Goal: Task Accomplishment & Management: Complete application form

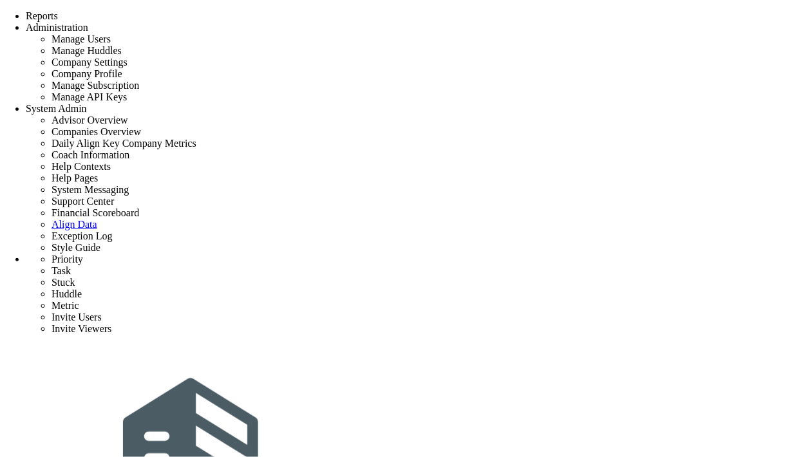
type input "test 12-09"
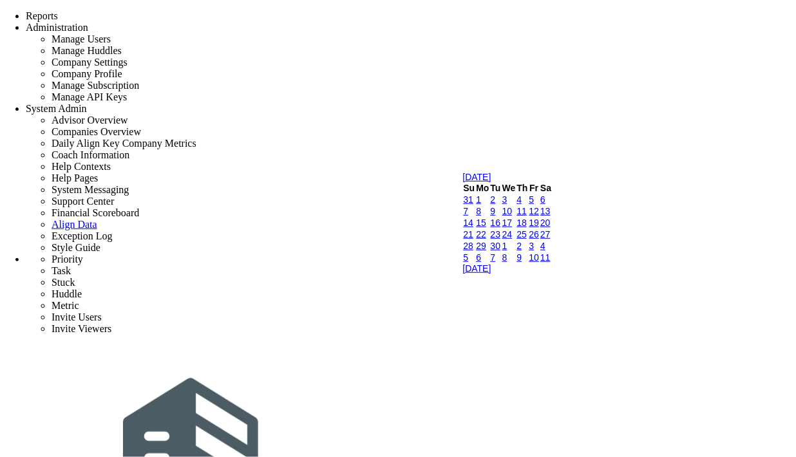
click at [501, 228] on link "16" at bounding box center [496, 223] width 10 height 10
type input "[DATE]"
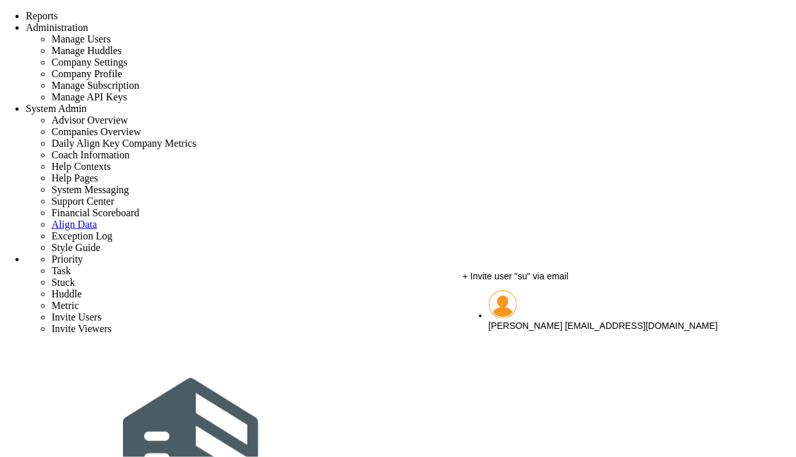
click at [538, 321] on span "[PERSON_NAME]" at bounding box center [526, 326] width 74 height 10
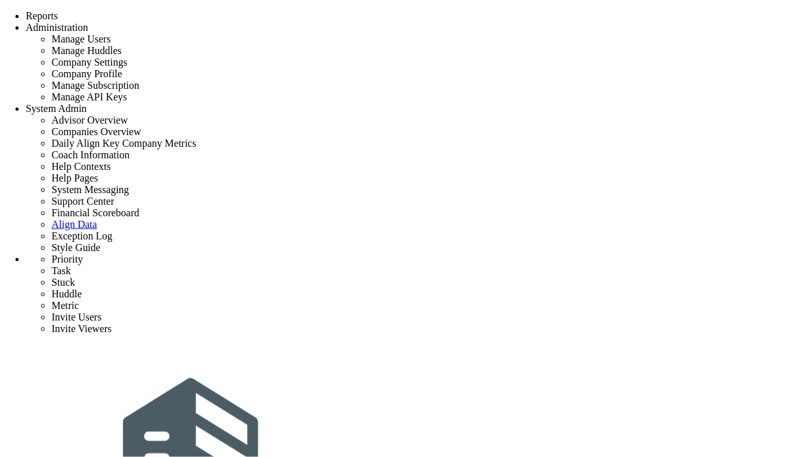
type input "[PERSON_NAME]"
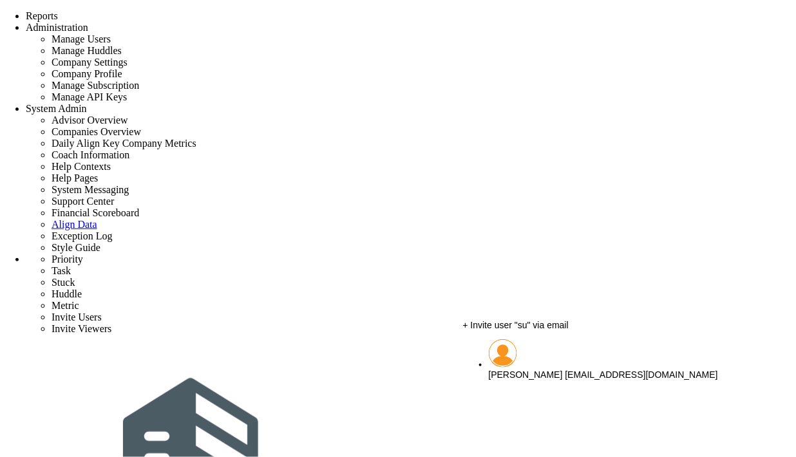
click at [541, 370] on span "[PERSON_NAME]" at bounding box center [526, 375] width 74 height 10
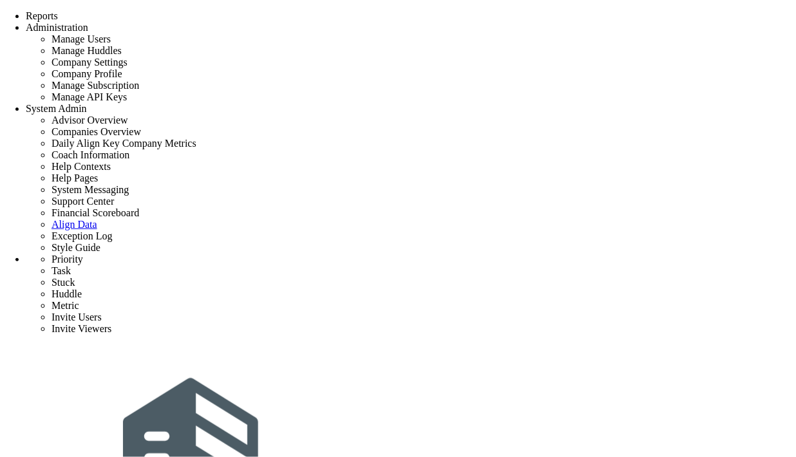
type input "[PERSON_NAME]"
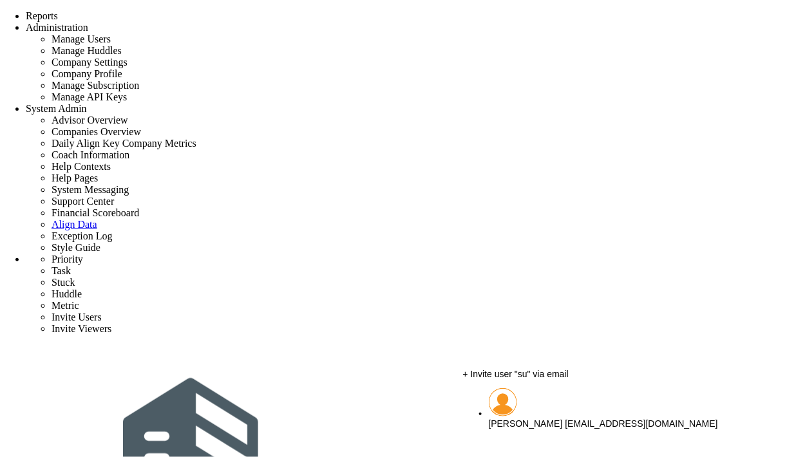
click at [530, 419] on span "[PERSON_NAME]" at bounding box center [526, 423] width 74 height 10
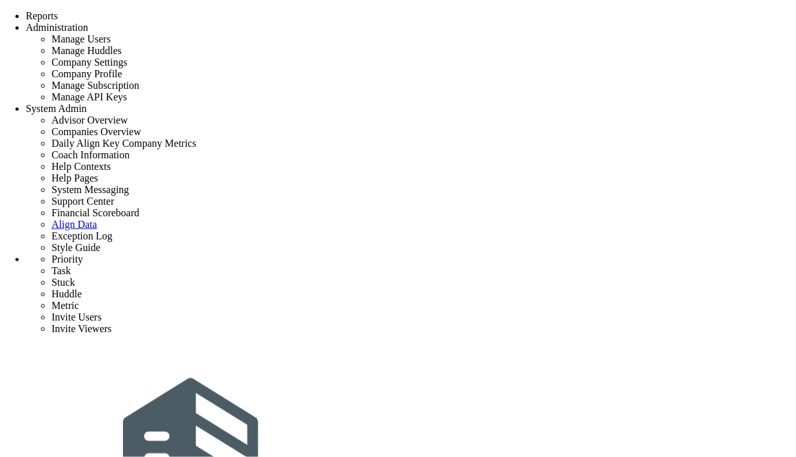
scroll to position [17, 0]
type input "[PERSON_NAME]"
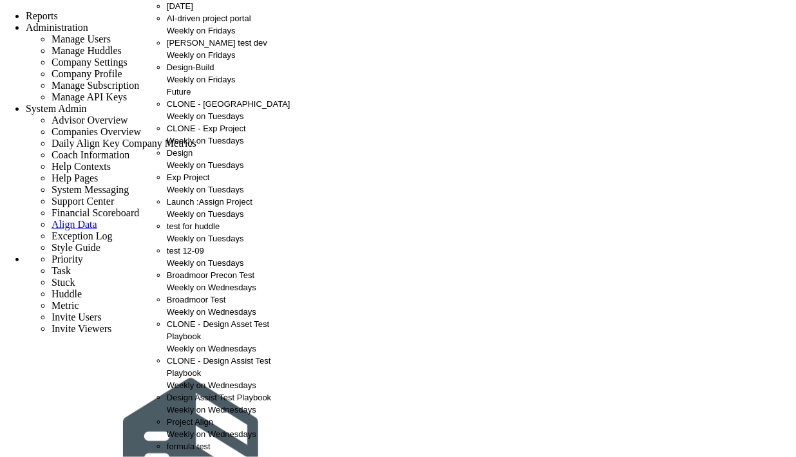
click at [196, 269] on div "test 12-09 Weekly on Tuesdays" at bounding box center [236, 257] width 139 height 24
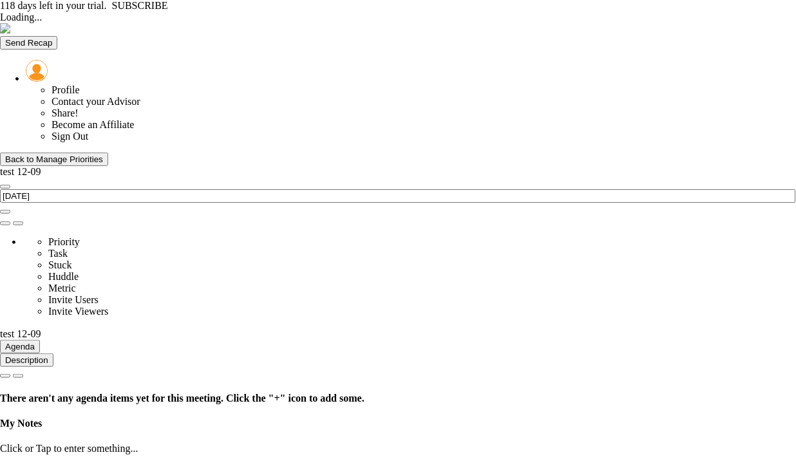
type input "[DATE]"
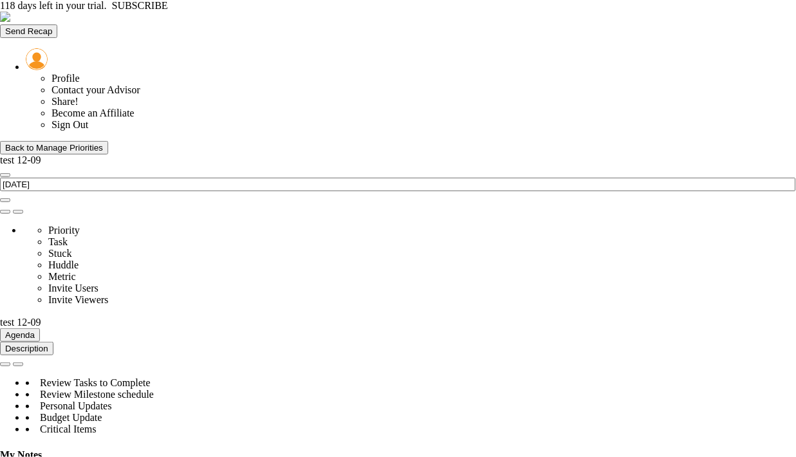
scroll to position [143, 0]
click at [50, 143] on div "Back to Manage Priorities" at bounding box center [54, 148] width 98 height 10
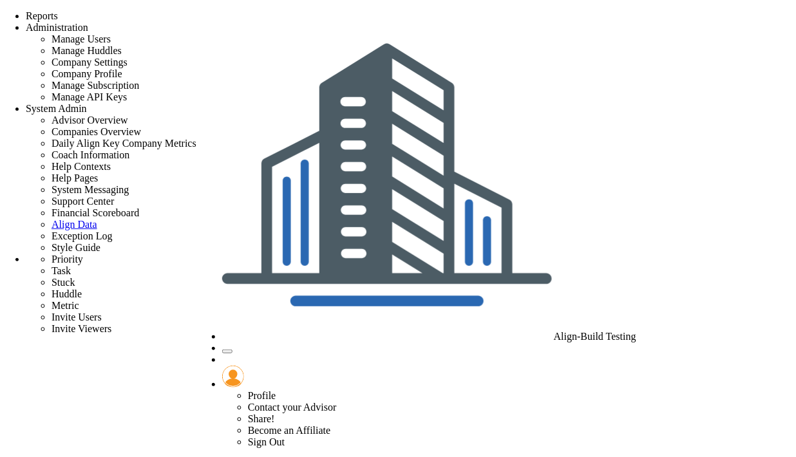
checkbox input "true"
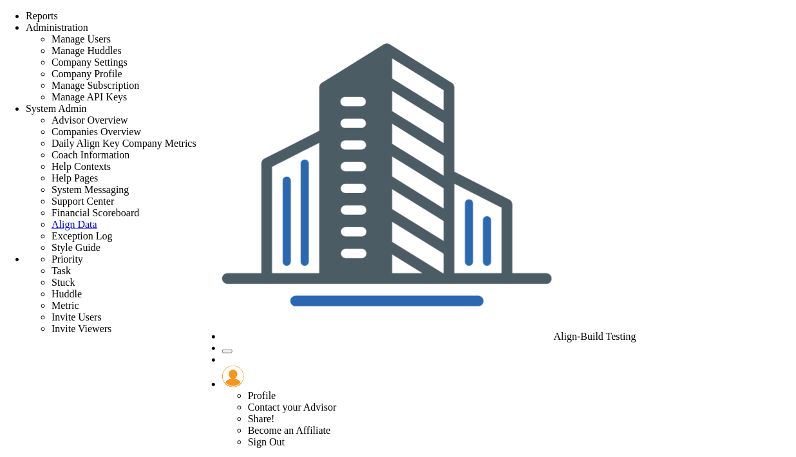
type input "test 12"
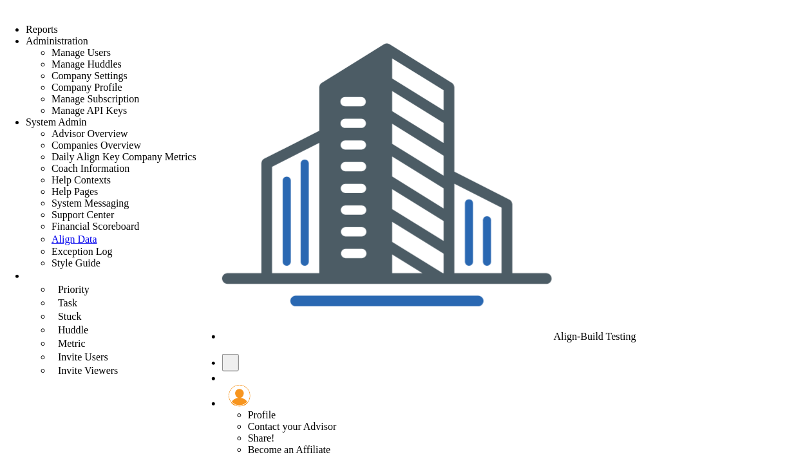
radio input "true"
type input "Allowance - test 12-09"
type input "Allowance---test-12-09"
type input "3"
type input "[PERSON_NAME]"
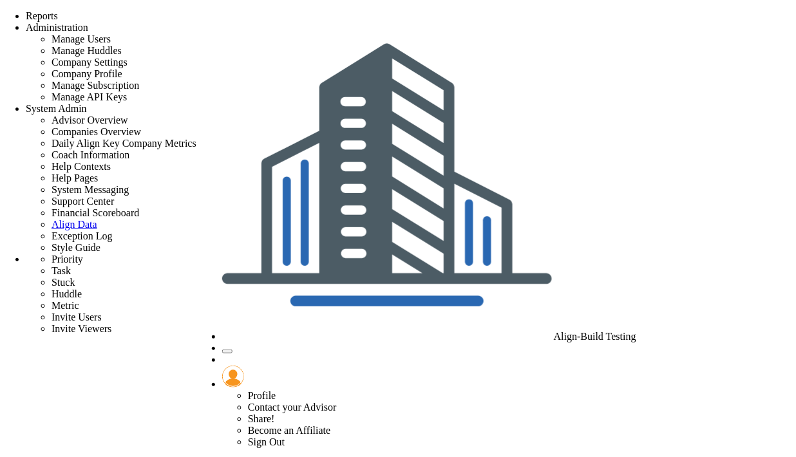
checkbox input "true"
type input "t"
